Goal: Task Accomplishment & Management: Use online tool/utility

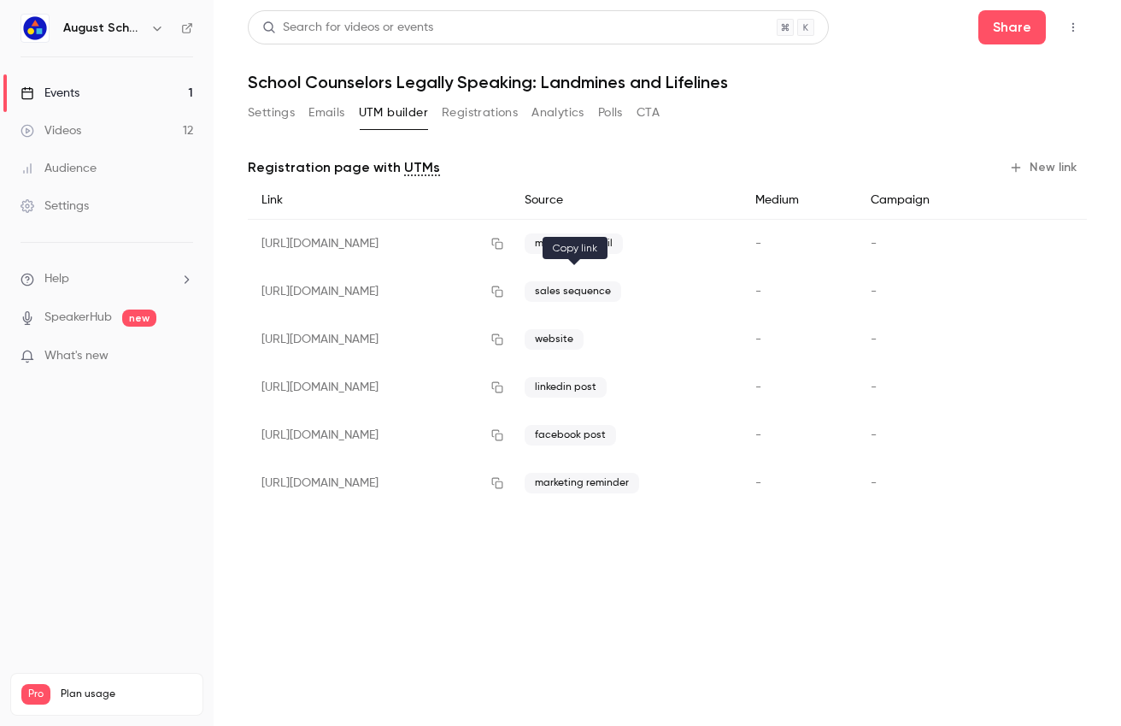
click at [511, 292] on button "button" at bounding box center [497, 291] width 27 height 27
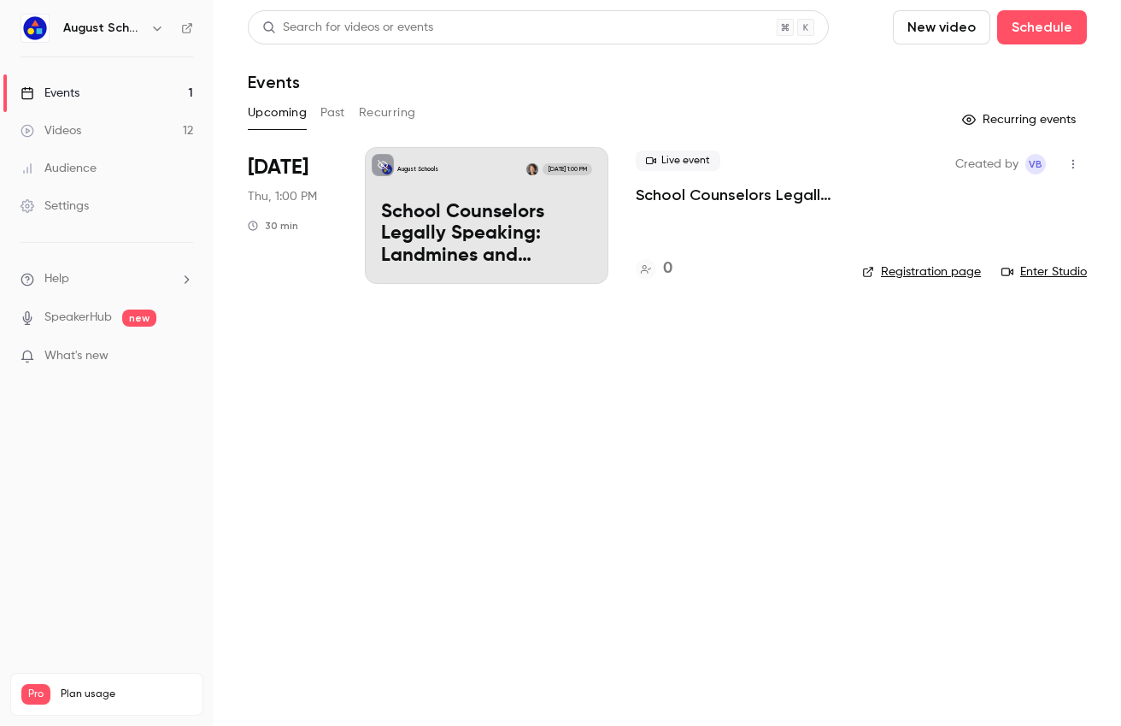
click at [887, 267] on link "Registration page" at bounding box center [921, 271] width 119 height 17
click at [1019, 21] on button "Schedule" at bounding box center [1042, 27] width 90 height 34
click at [947, 78] on div "One time event" at bounding box center [1008, 74] width 130 height 17
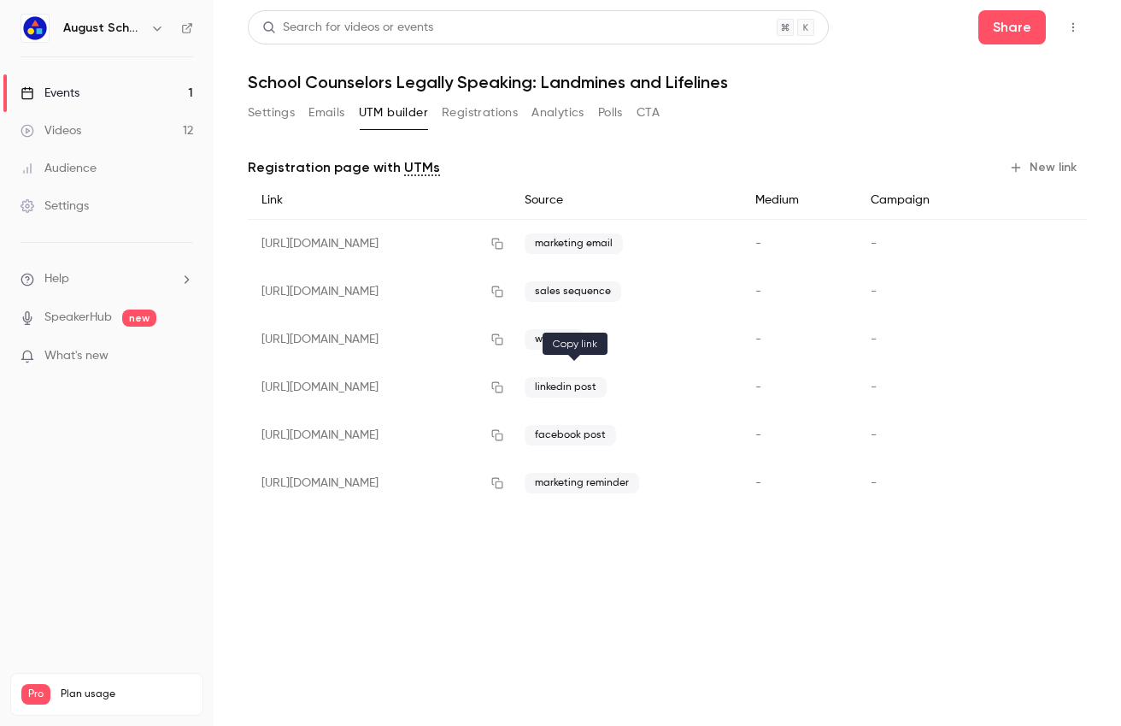
click at [511, 382] on button "button" at bounding box center [497, 386] width 27 height 27
click at [1061, 162] on button "New link" at bounding box center [1044, 167] width 85 height 27
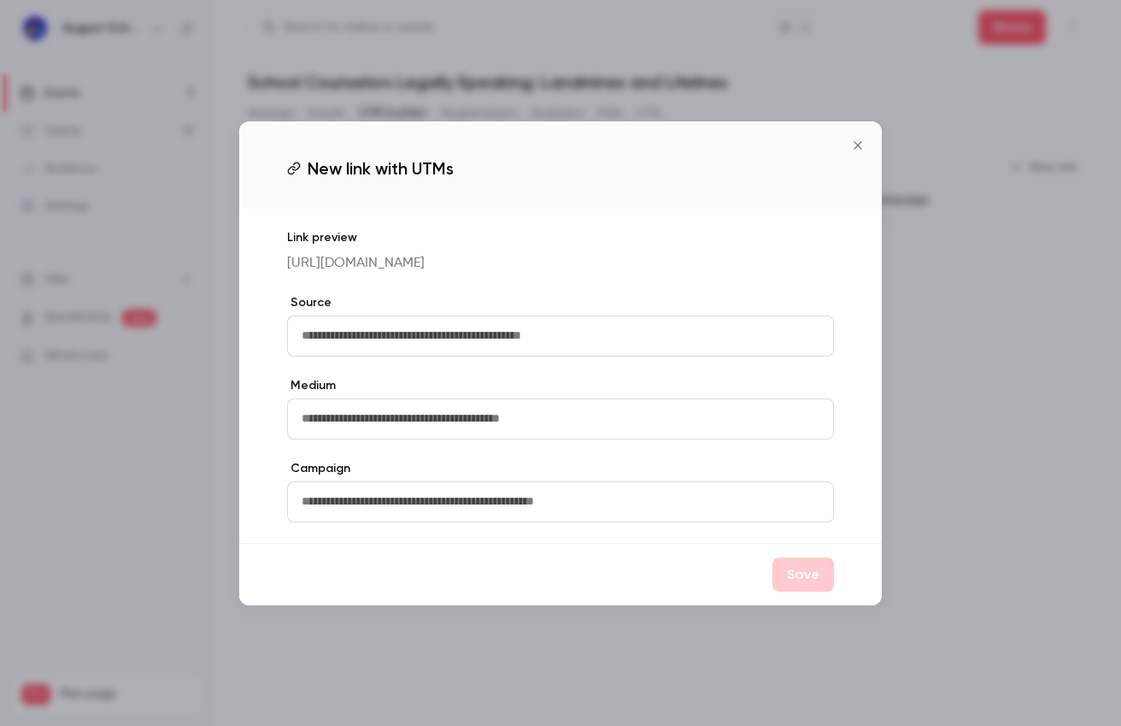
click at [457, 339] on input "text" at bounding box center [560, 335] width 547 height 41
type input "**********"
click at [795, 571] on button "Save" at bounding box center [804, 574] width 62 height 34
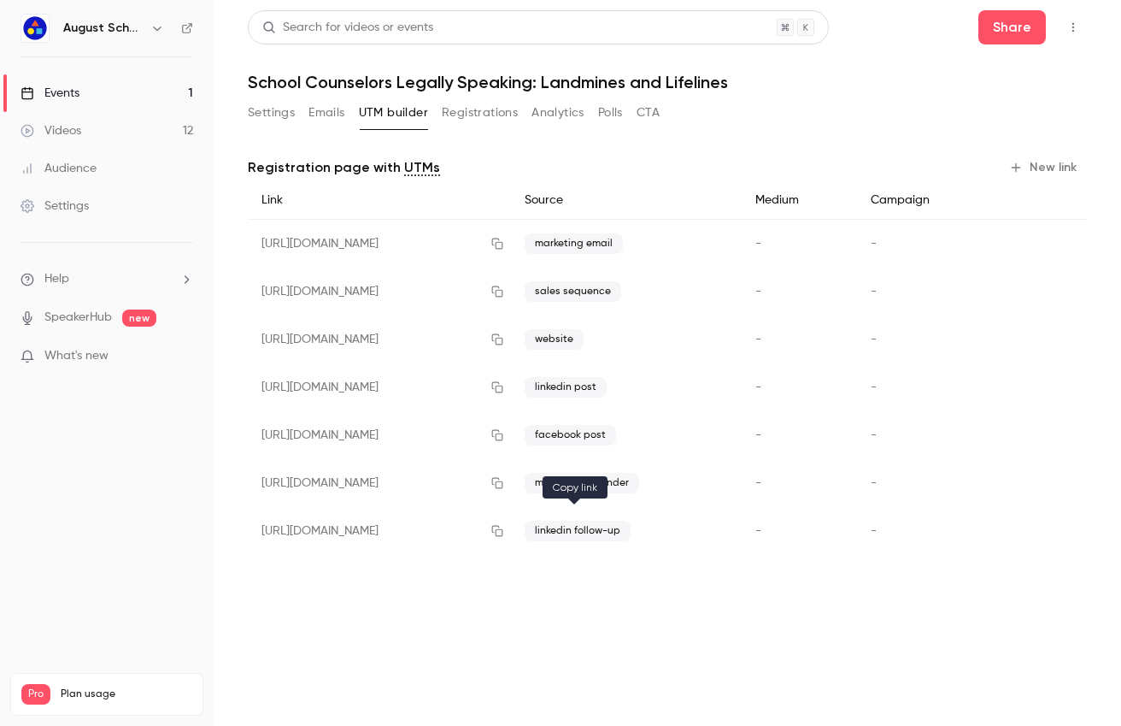
click at [511, 537] on button "button" at bounding box center [497, 530] width 27 height 27
